Goal: Information Seeking & Learning: Understand process/instructions

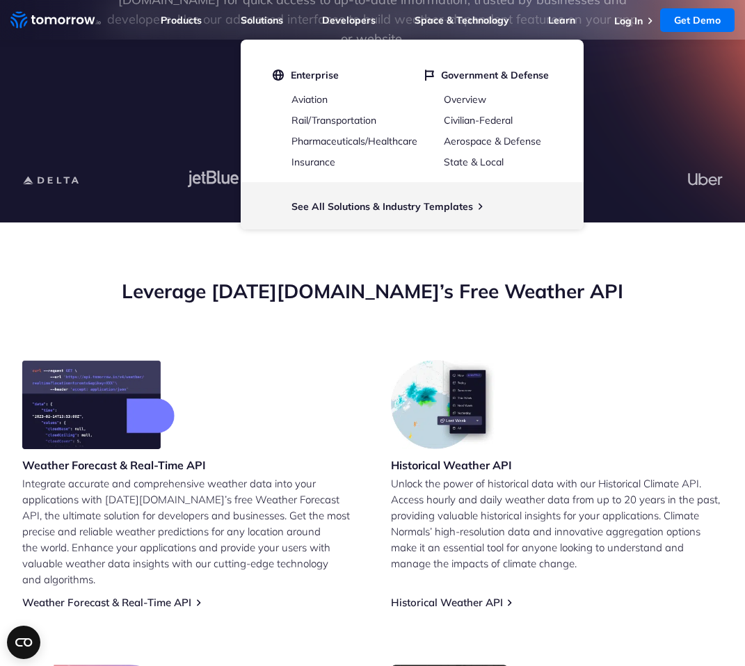
click at [306, 83] on li "Enterprise Aviation Rail/Transportation Pharmaceuticals/Healthcare Insurance" at bounding box center [336, 118] width 127 height 99
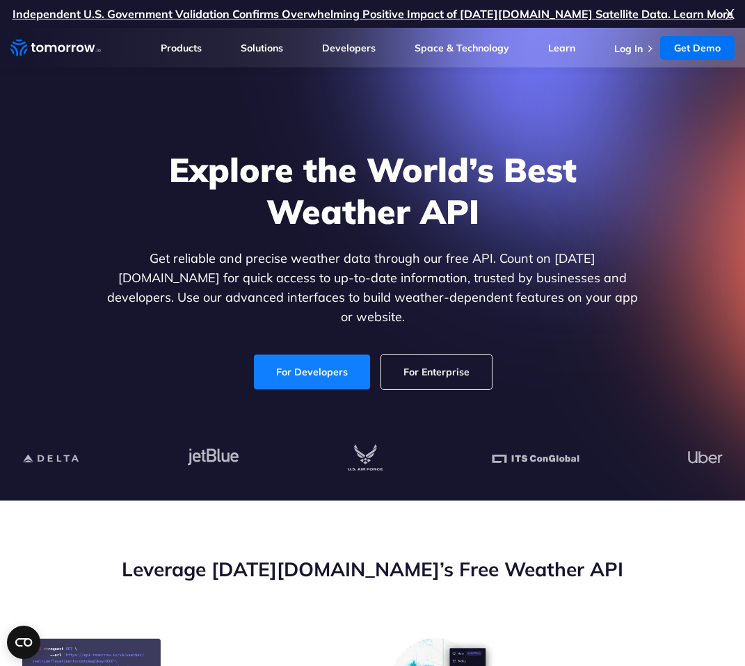
click at [289, 358] on link "For Developers" at bounding box center [312, 372] width 116 height 35
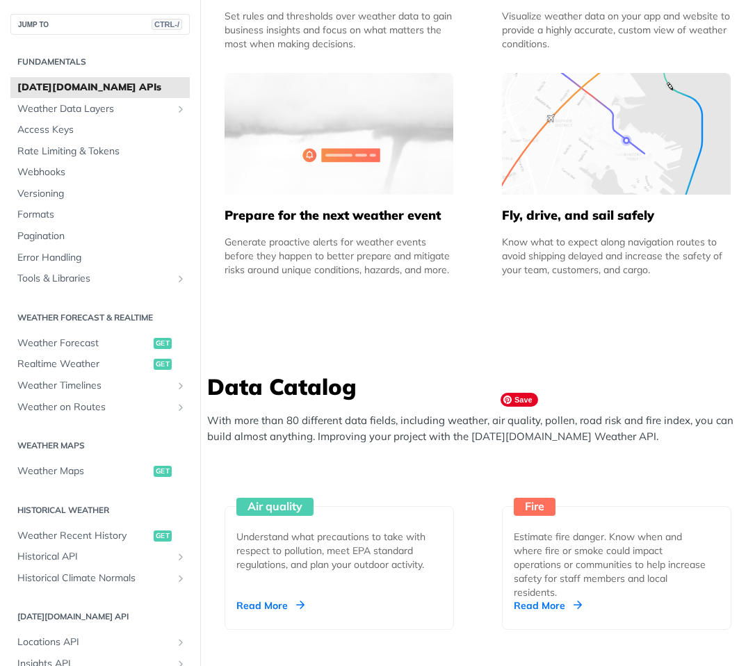
scroll to position [1252, 0]
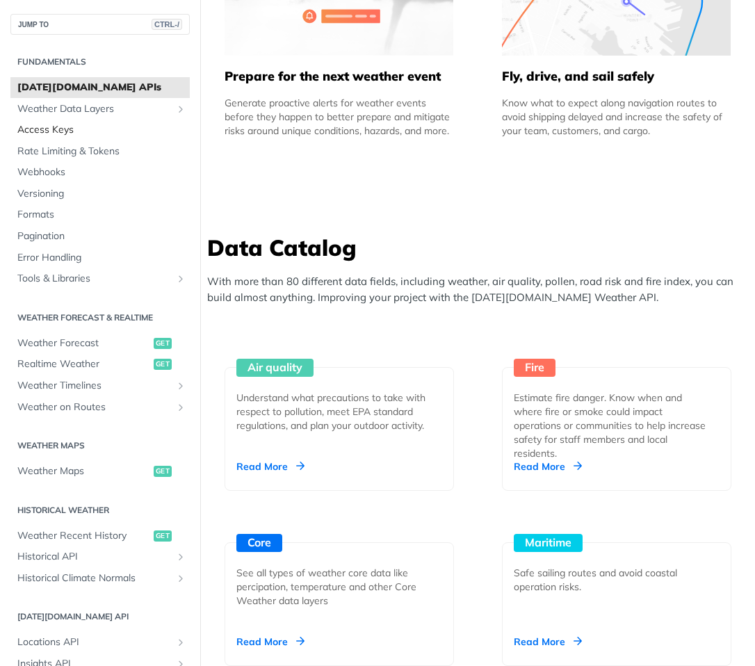
click at [38, 131] on span "Access Keys" at bounding box center [101, 130] width 169 height 14
